Goal: Check status

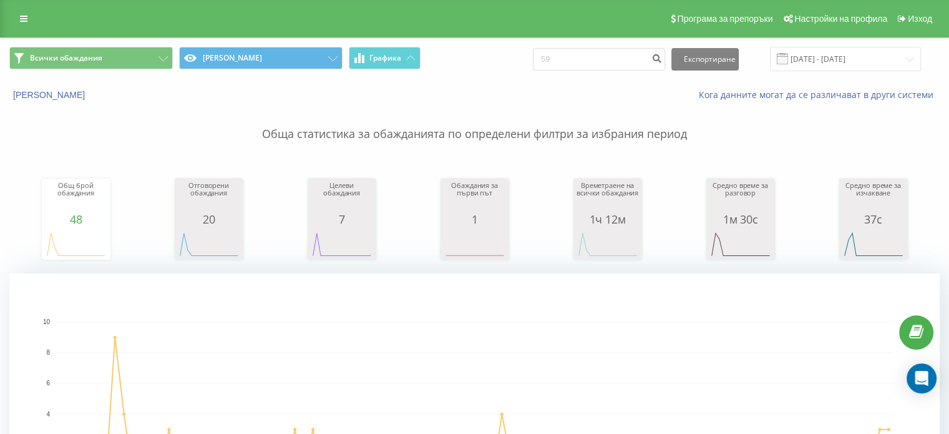
type input "5"
type input "2025"
click at [662, 56] on icon "submit" at bounding box center [657, 56] width 11 height 7
drag, startPoint x: 582, startPoint y: 55, endPoint x: 548, endPoint y: 46, distance: 34.8
click at [548, 46] on div "Всички обаждания Източник Графика 7127 Експортиране .csv .xls .xlsx [DATE] - [D…" at bounding box center [475, 59] width 948 height 42
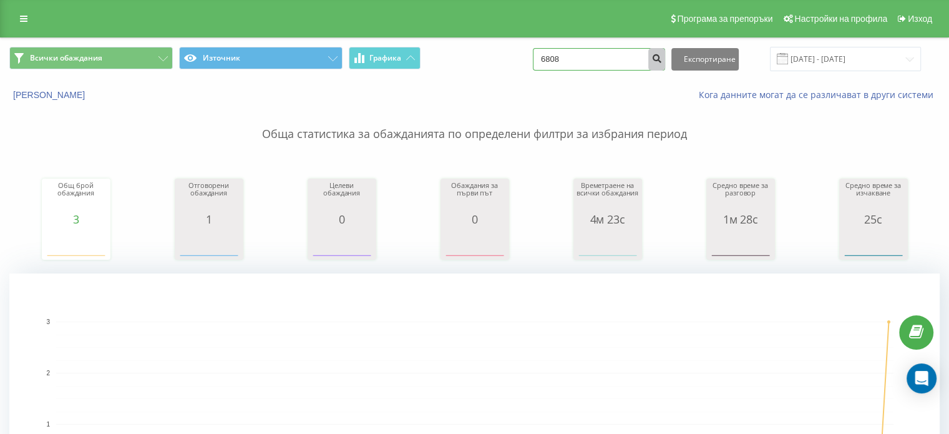
type input "6808"
click at [662, 54] on icon "submit" at bounding box center [657, 56] width 11 height 7
